Goal: Task Accomplishment & Management: Use online tool/utility

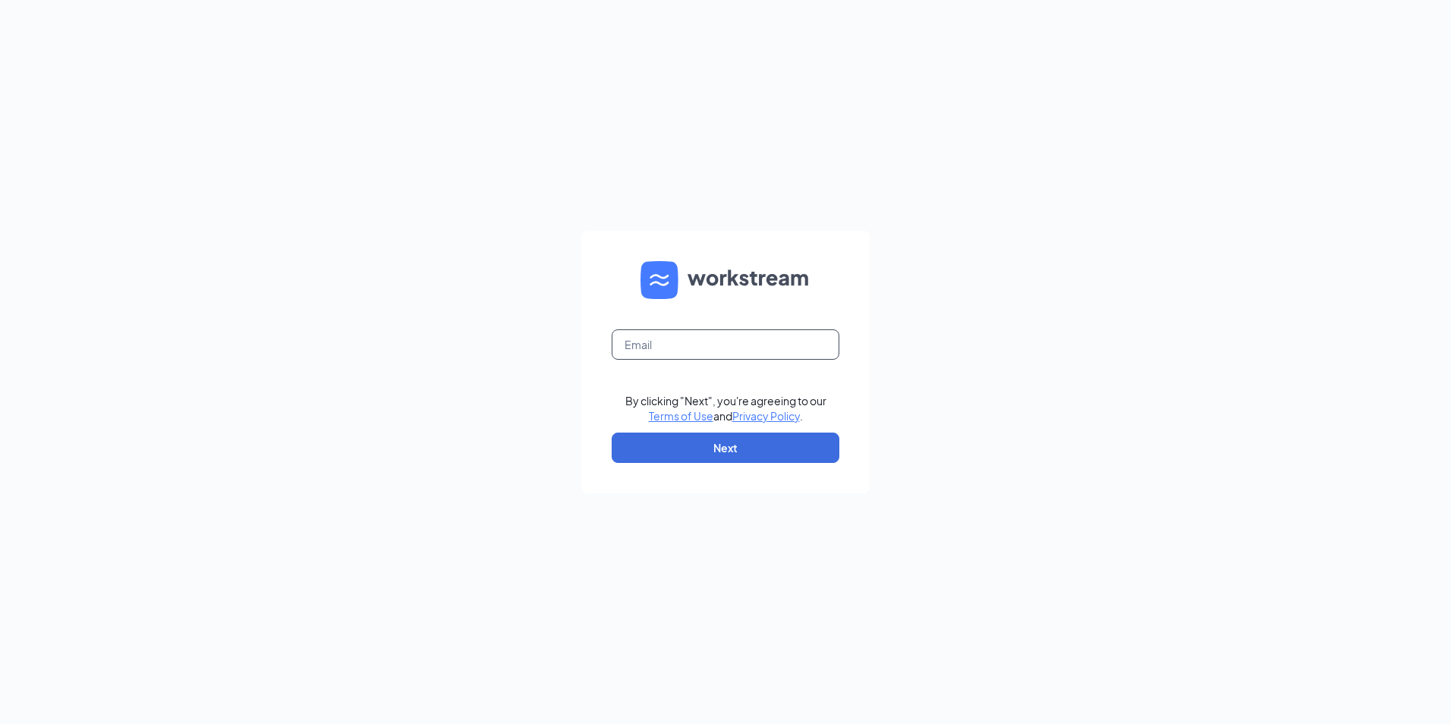
click at [663, 335] on input "text" at bounding box center [726, 344] width 228 height 30
type input "LJS70284@ljsilvers.com"
click at [718, 446] on button "Next" at bounding box center [726, 448] width 228 height 30
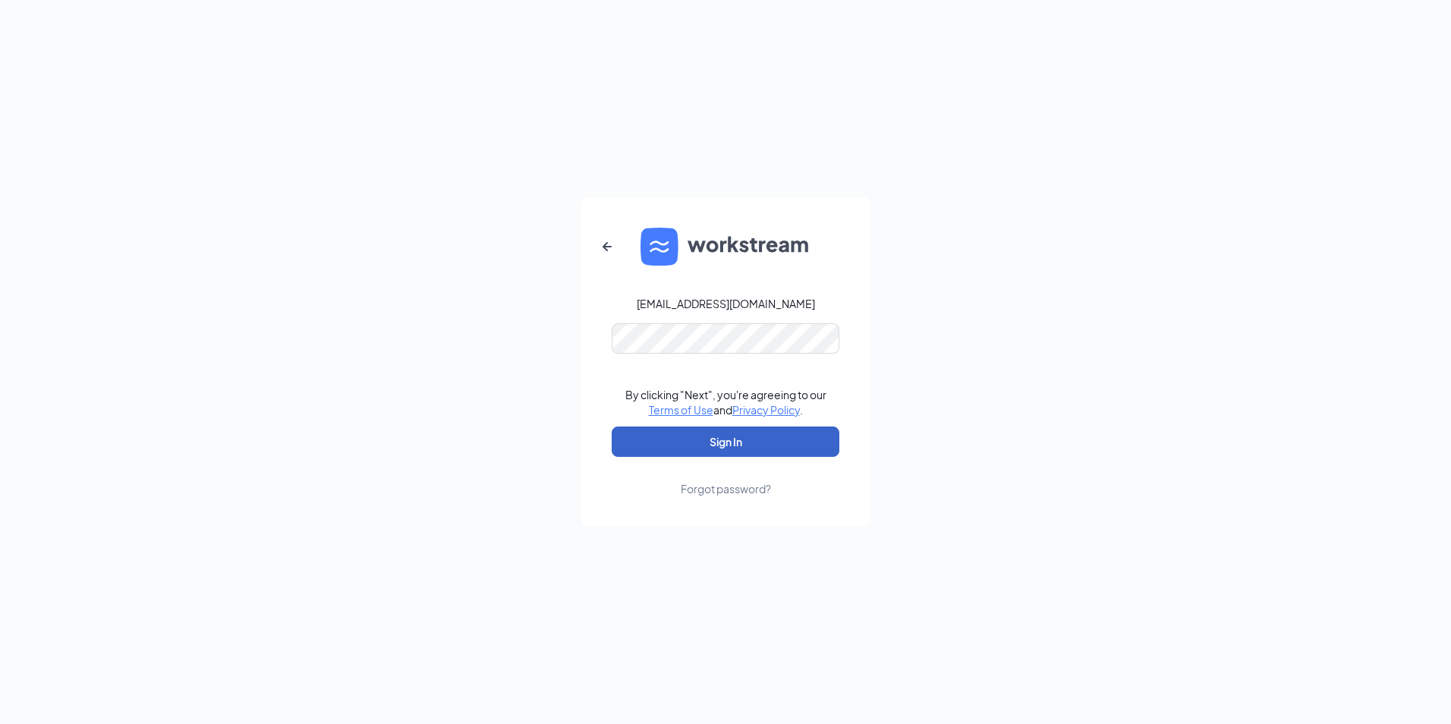
click at [688, 446] on button "Sign In" at bounding box center [726, 442] width 228 height 30
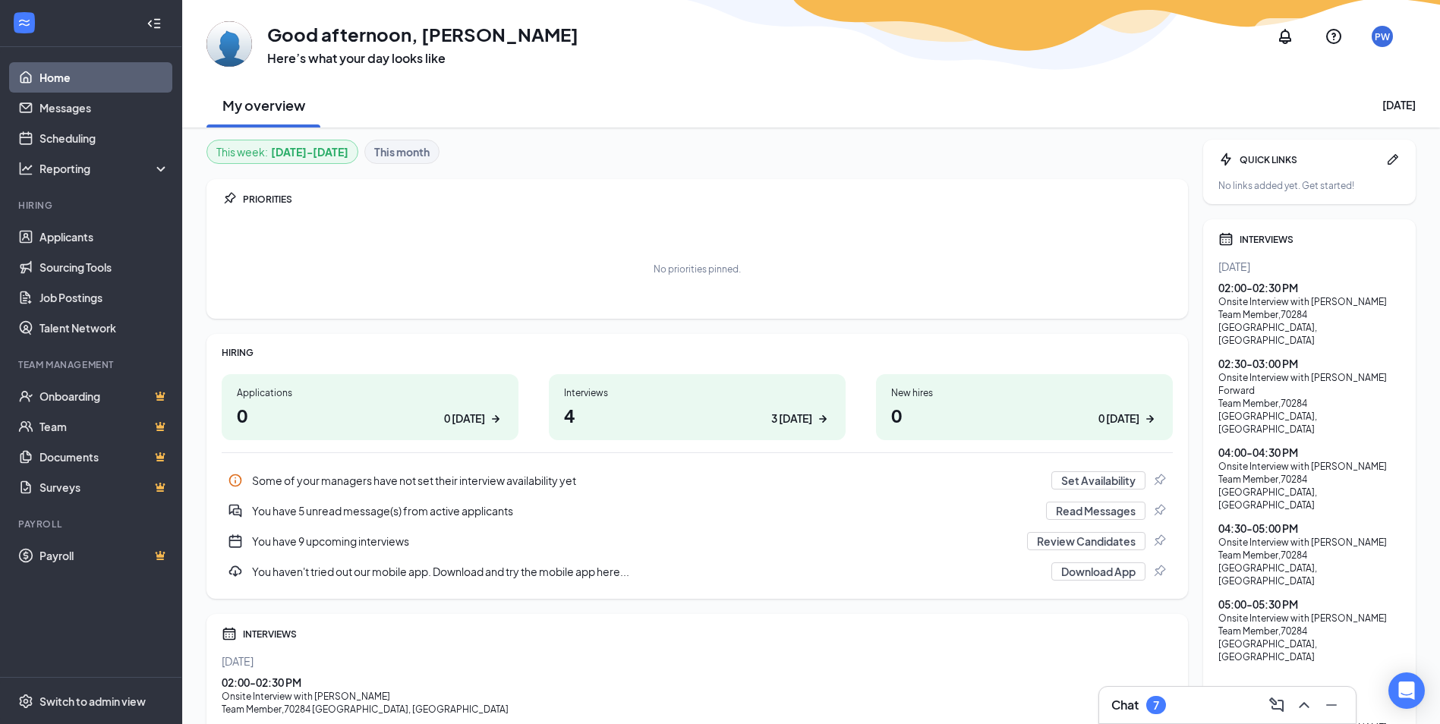
click at [691, 406] on h1 "4 3 today" at bounding box center [697, 415] width 266 height 26
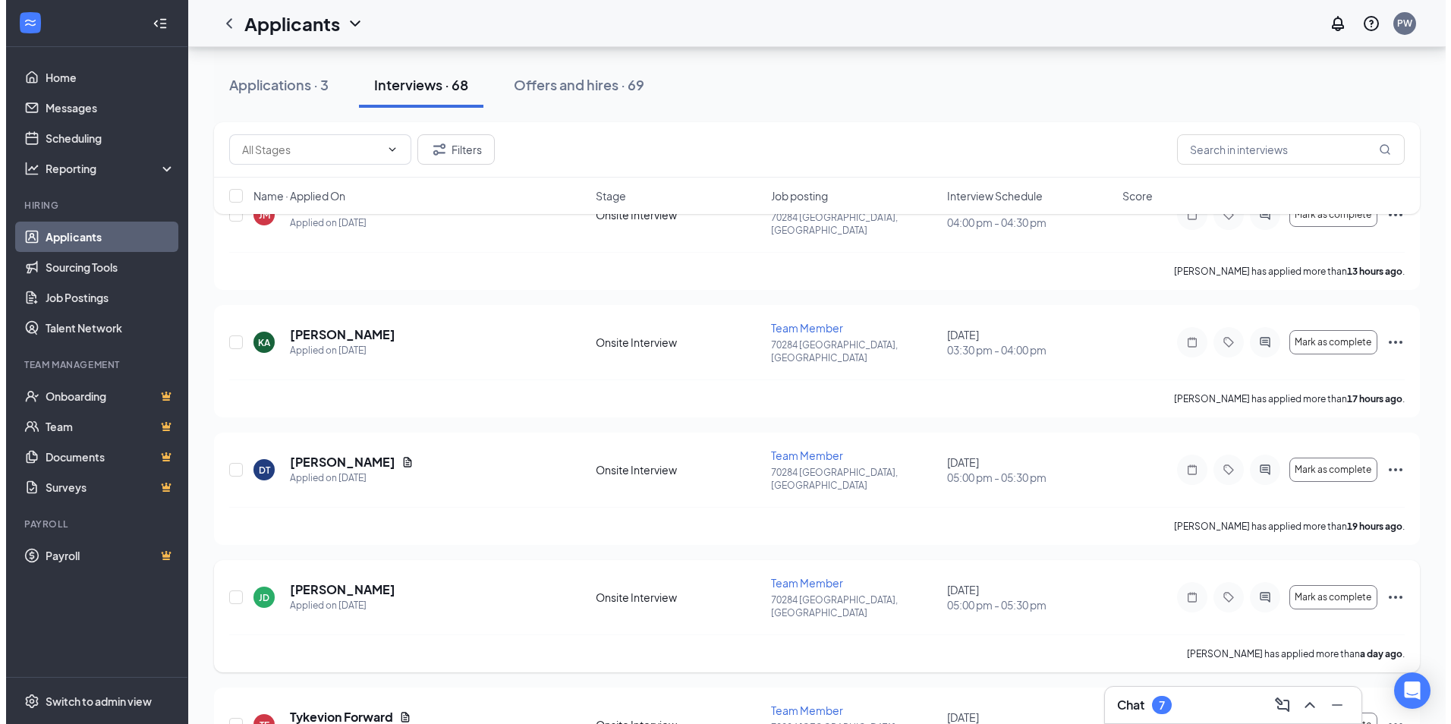
scroll to position [152, 0]
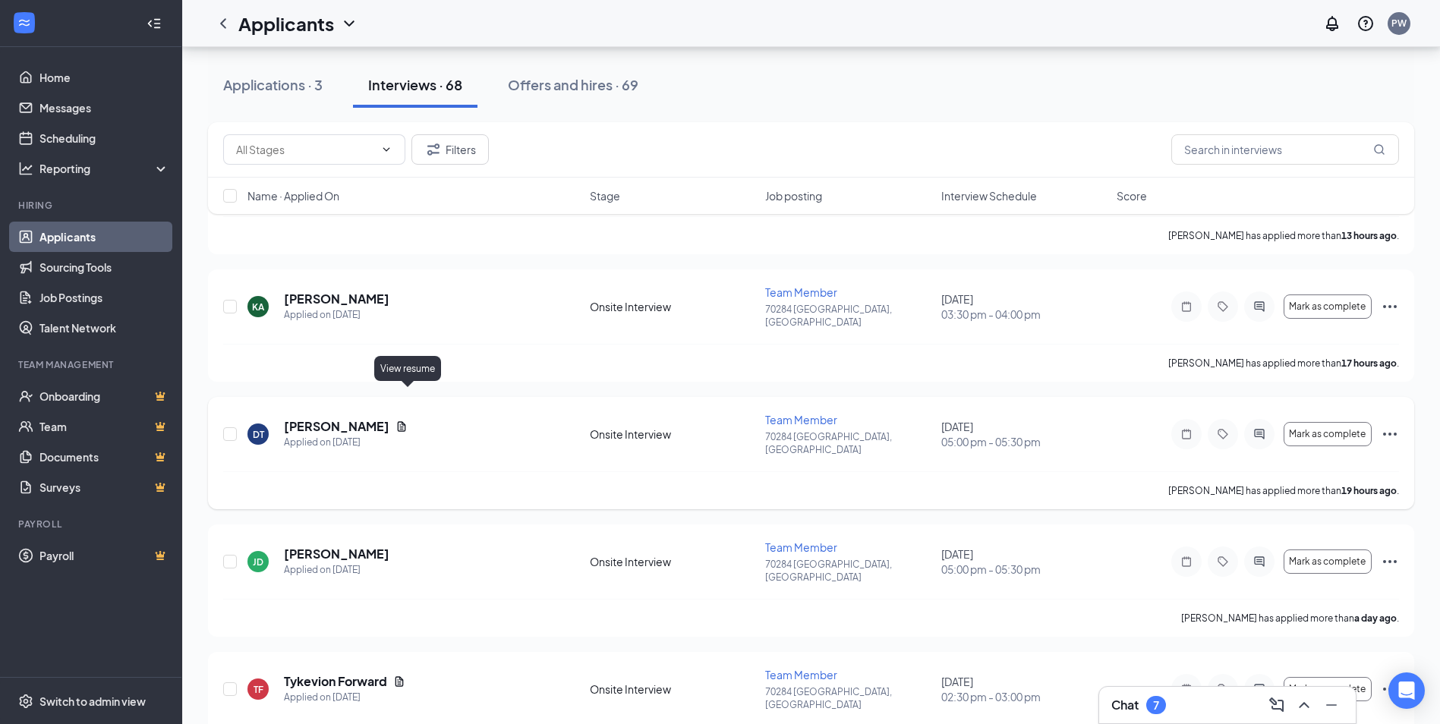
click at [403, 420] on icon "Document" at bounding box center [401, 426] width 12 height 12
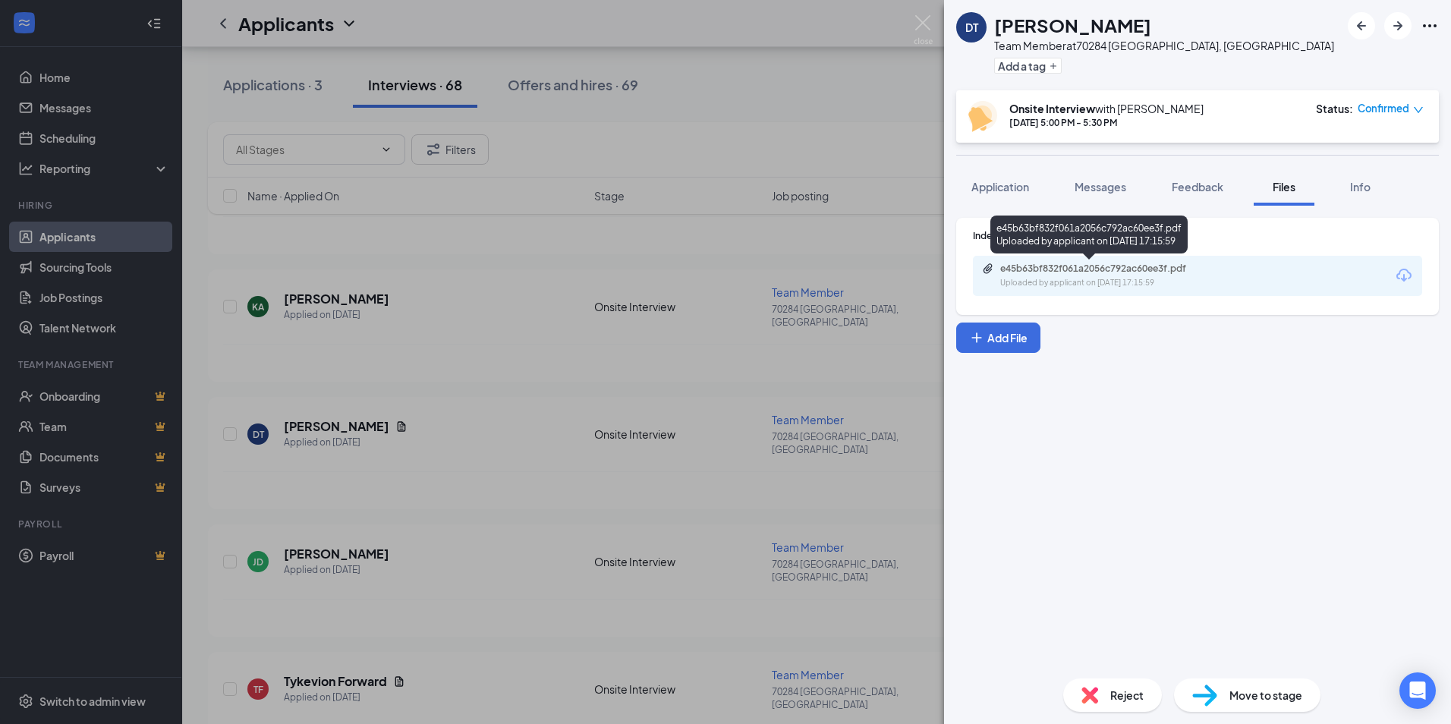
click at [984, 266] on icon "Paperclip" at bounding box center [988, 269] width 12 height 12
click at [397, 633] on div "DT [PERSON_NAME] Team Member at 70284 [GEOGRAPHIC_DATA], [GEOGRAPHIC_DATA] Add …" at bounding box center [725, 362] width 1451 height 724
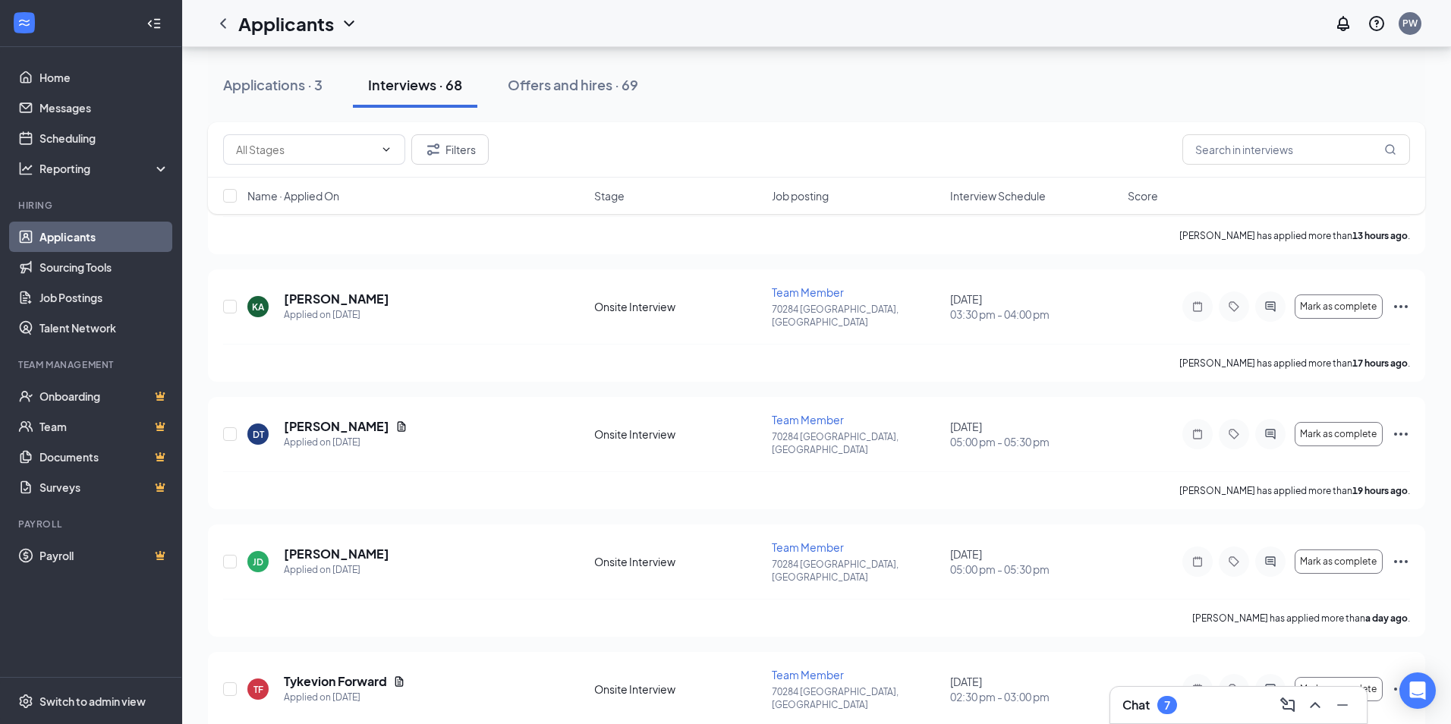
click at [398, 676] on icon "Document" at bounding box center [399, 682] width 12 height 12
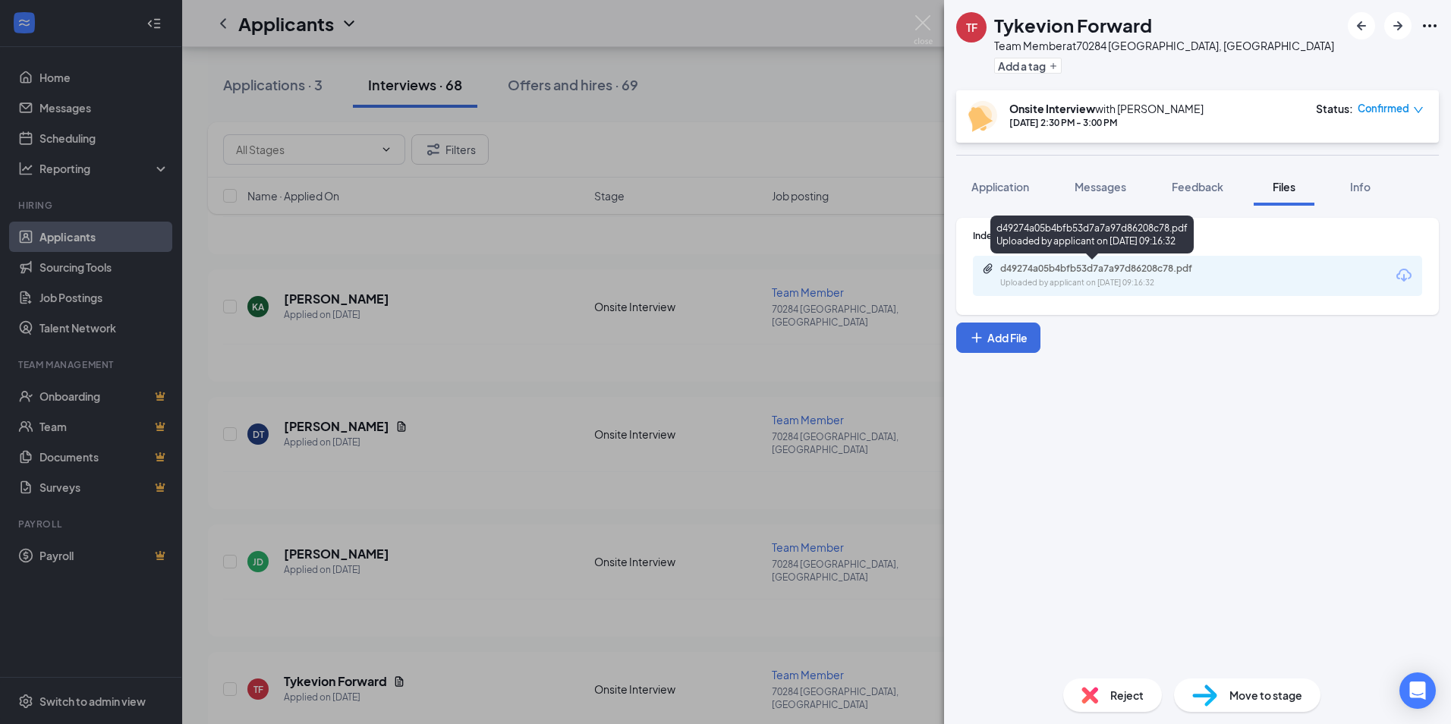
click at [986, 272] on icon "Paperclip" at bounding box center [988, 269] width 12 height 12
